Goal: Transaction & Acquisition: Purchase product/service

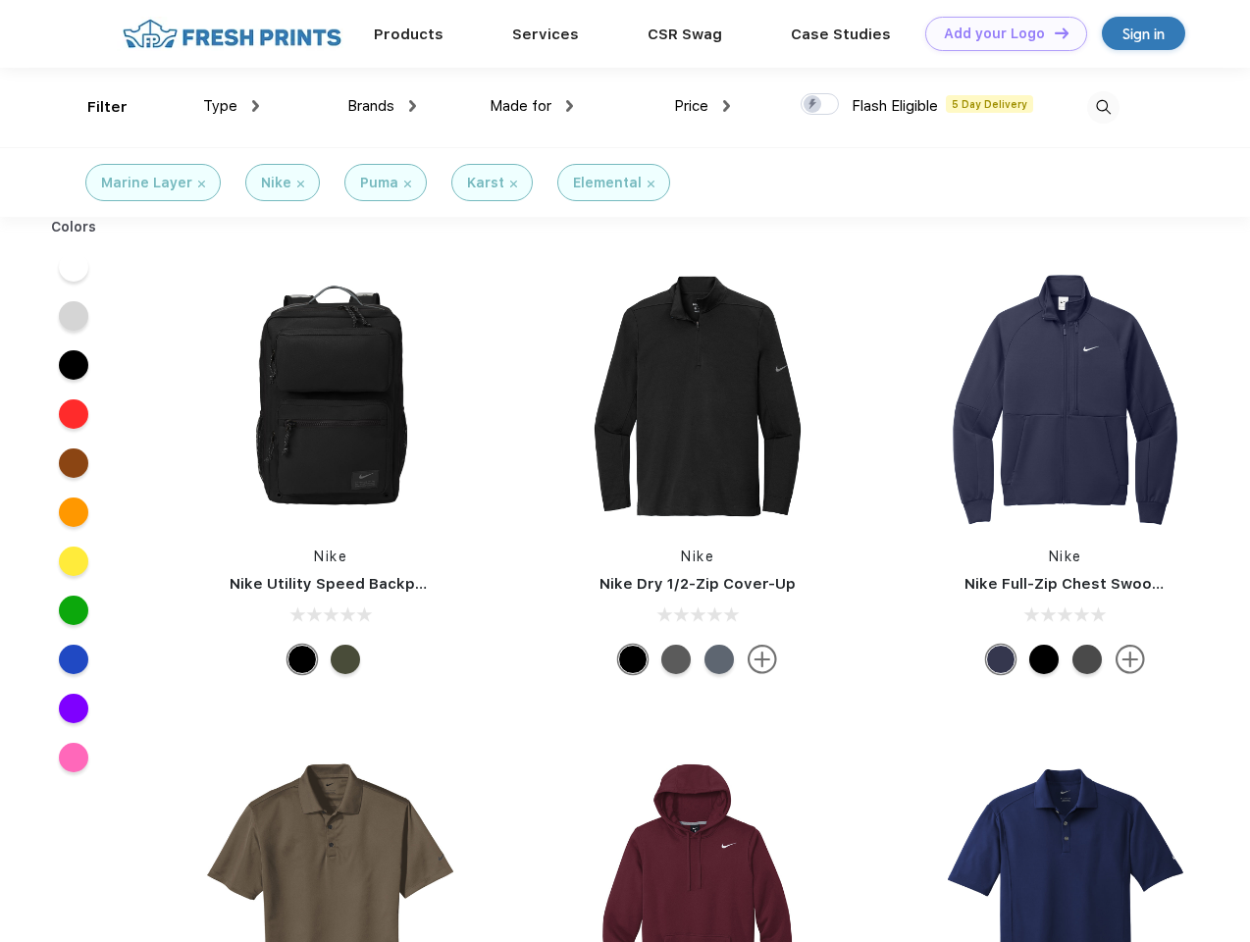
click at [999, 33] on link "Add your Logo Design Tool" at bounding box center [1006, 34] width 162 height 34
click at [0, 0] on div "Design Tool" at bounding box center [0, 0] width 0 height 0
click at [1052, 32] on link "Add your Logo Design Tool" at bounding box center [1006, 34] width 162 height 34
click at [94, 107] on div "Filter" at bounding box center [107, 107] width 40 height 23
click at [231, 106] on span "Type" at bounding box center [220, 106] width 34 height 18
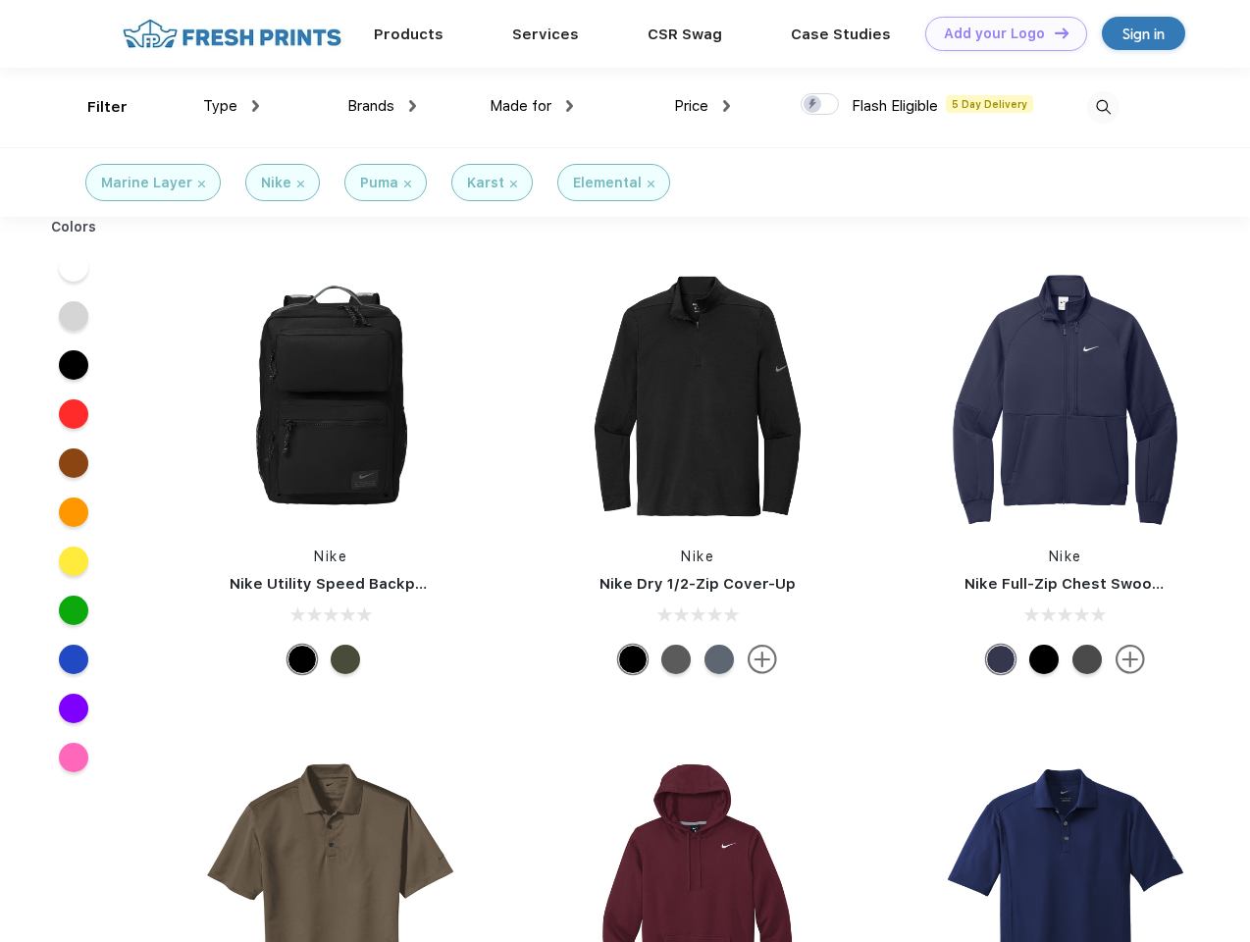
click at [382, 106] on span "Brands" at bounding box center [370, 106] width 47 height 18
click at [532, 106] on span "Made for" at bounding box center [520, 106] width 62 height 18
click at [702, 106] on span "Price" at bounding box center [691, 106] width 34 height 18
click at [820, 105] on div at bounding box center [819, 104] width 38 height 22
click at [813, 105] on input "checkbox" at bounding box center [806, 98] width 13 height 13
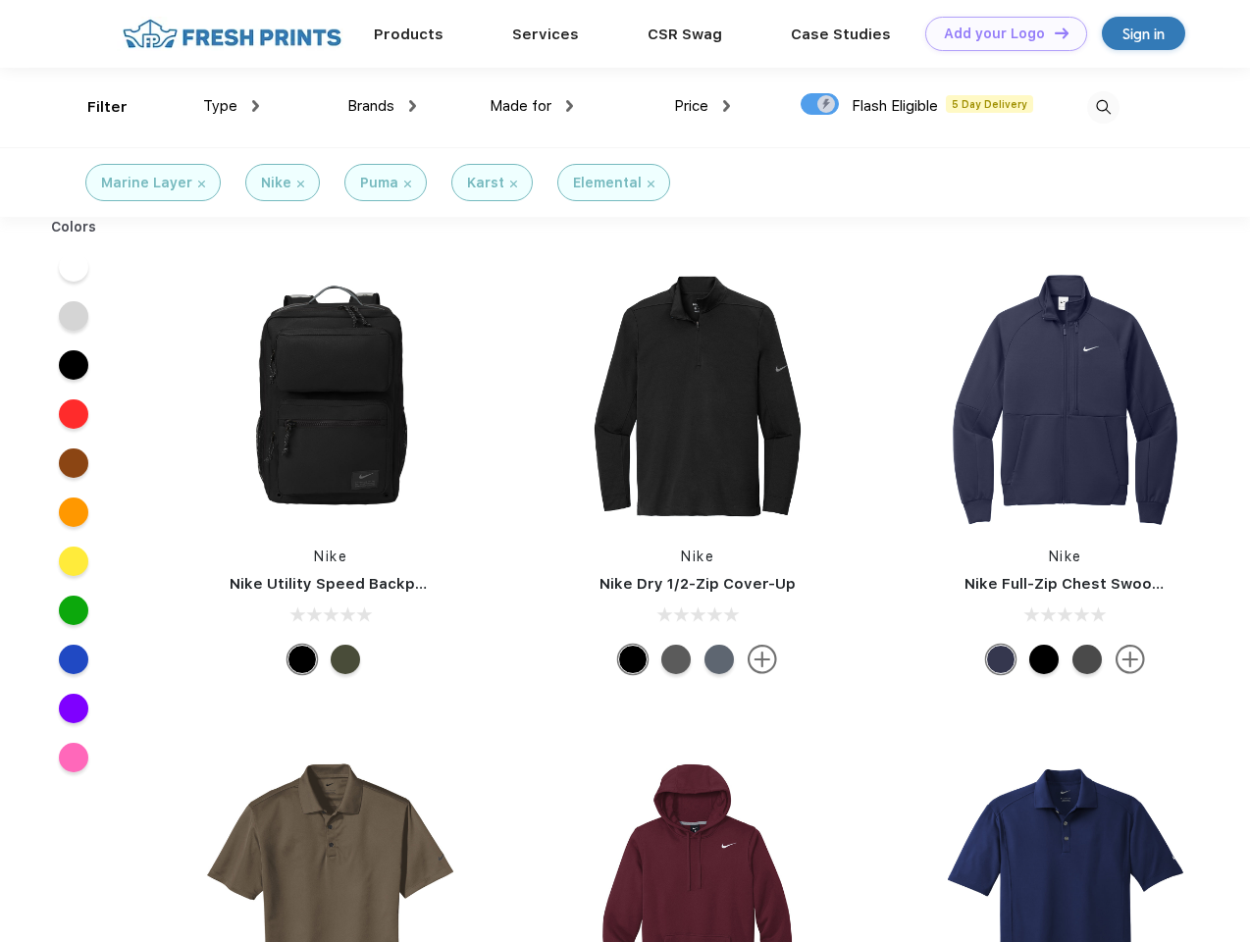
click at [1103, 107] on img at bounding box center [1103, 107] width 32 height 32
